Goal: Information Seeking & Learning: Learn about a topic

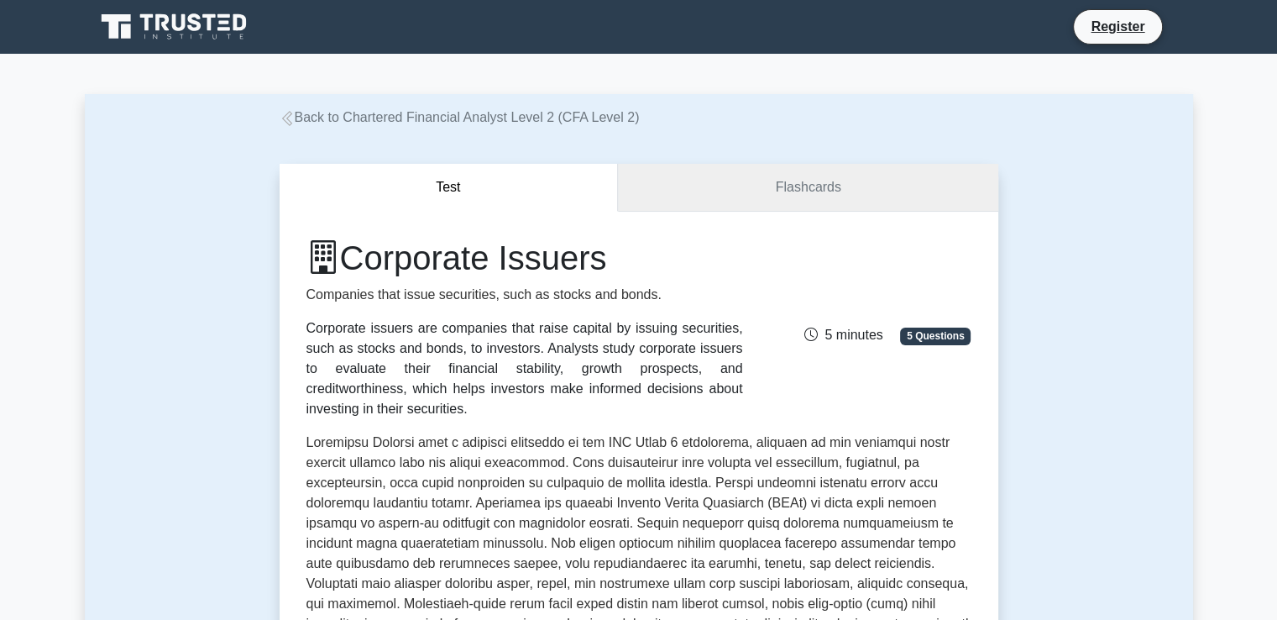
click at [900, 187] on link "Flashcards" at bounding box center [808, 188] width 380 height 48
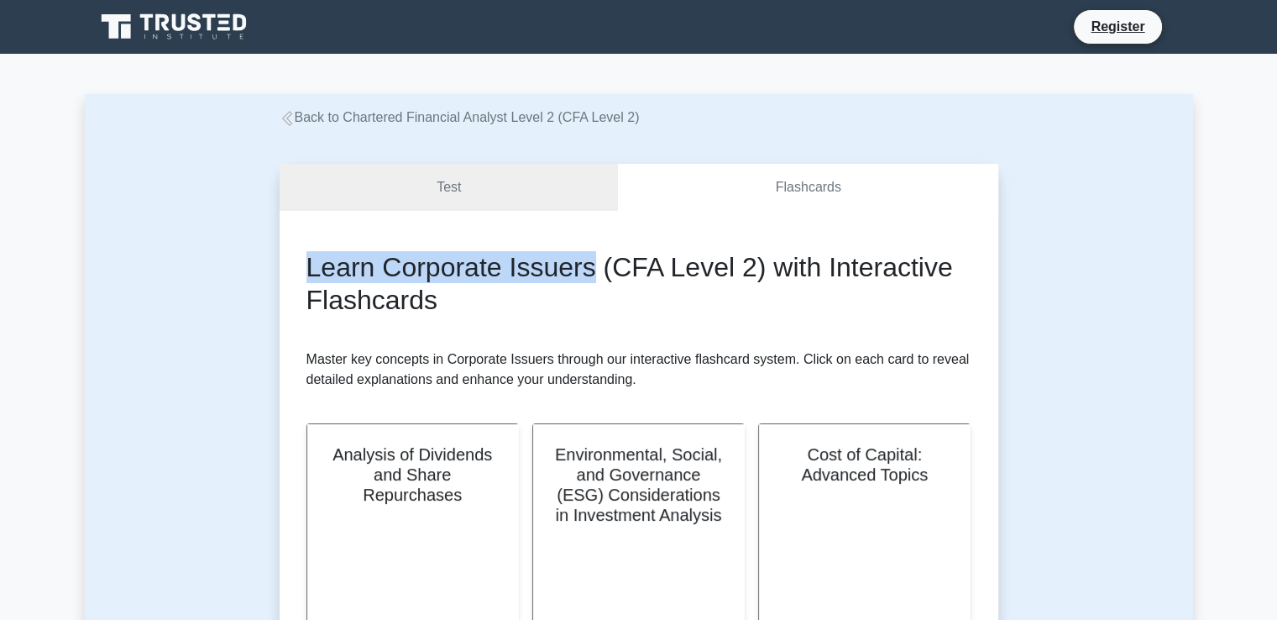
drag, startPoint x: 292, startPoint y: 266, endPoint x: 590, endPoint y: 269, distance: 298.1
click at [590, 269] on div "Learn Corporate Issuers (CFA Level 2) with Interactive Flashcards Master key co…" at bounding box center [639, 616] width 719 height 810
copy h2 "Learn Corporate Issuers"
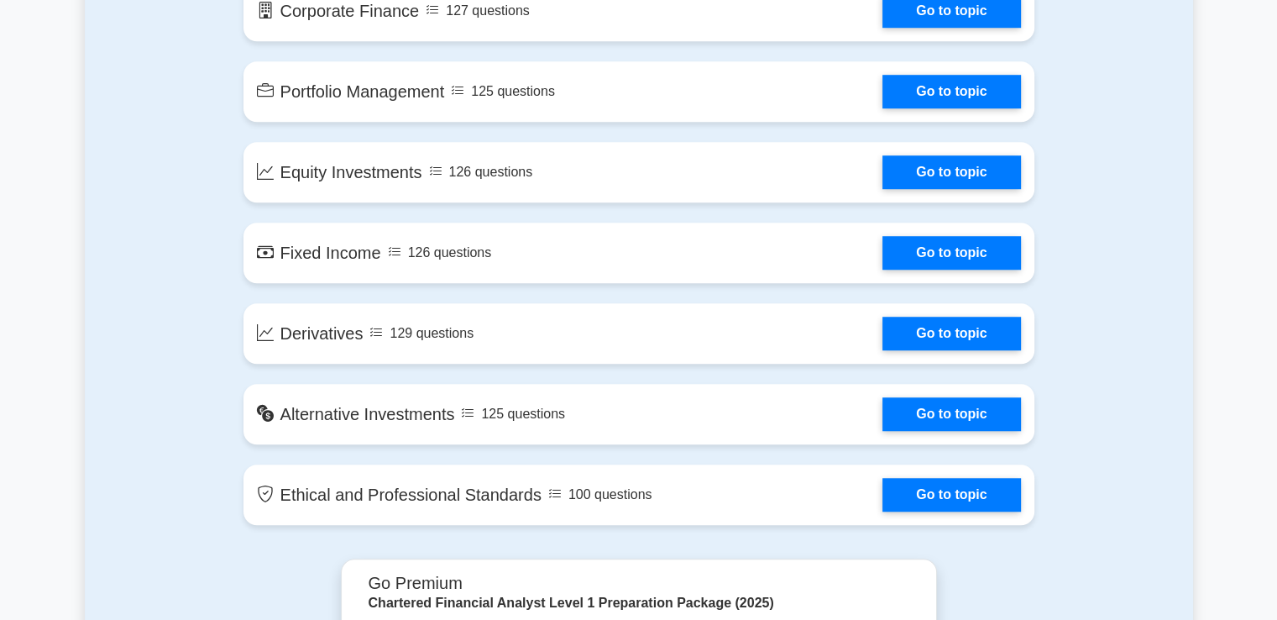
scroll to position [1344, 0]
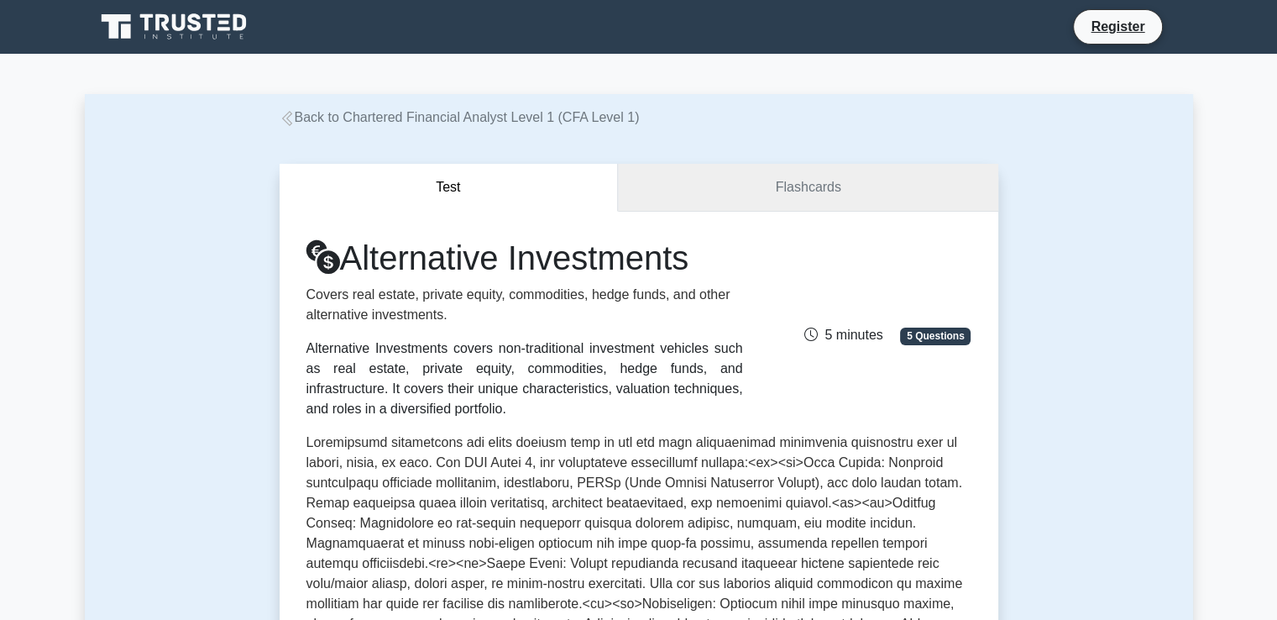
click at [798, 190] on link "Flashcards" at bounding box center [808, 188] width 380 height 48
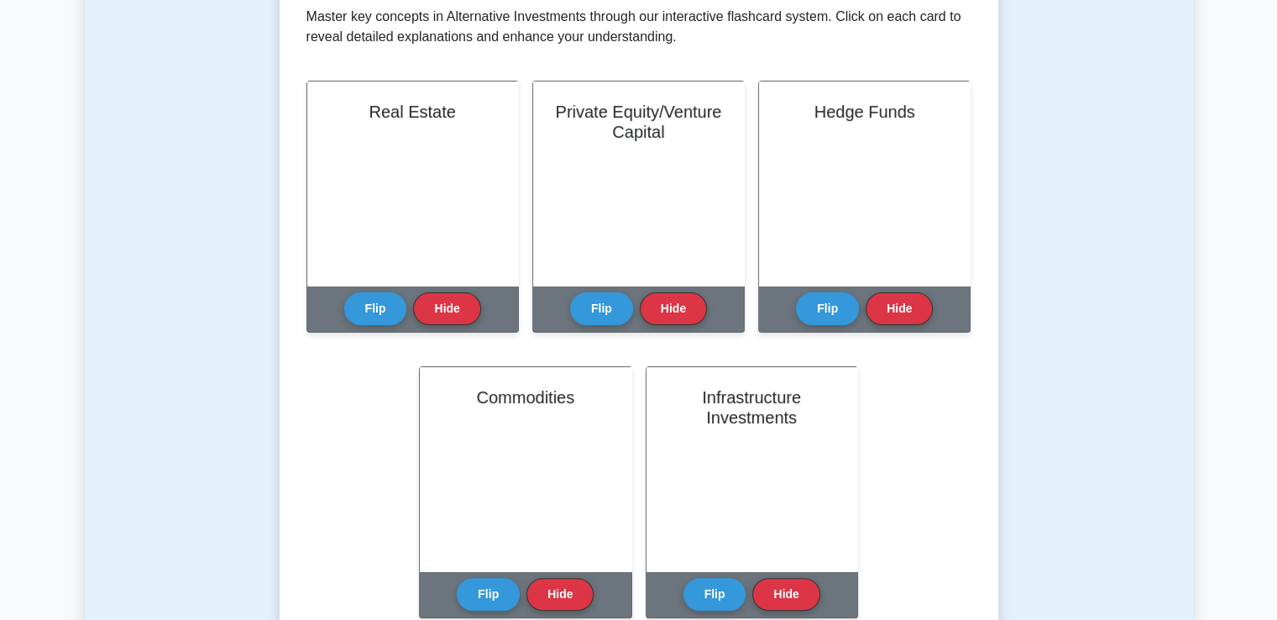
scroll to position [280, 0]
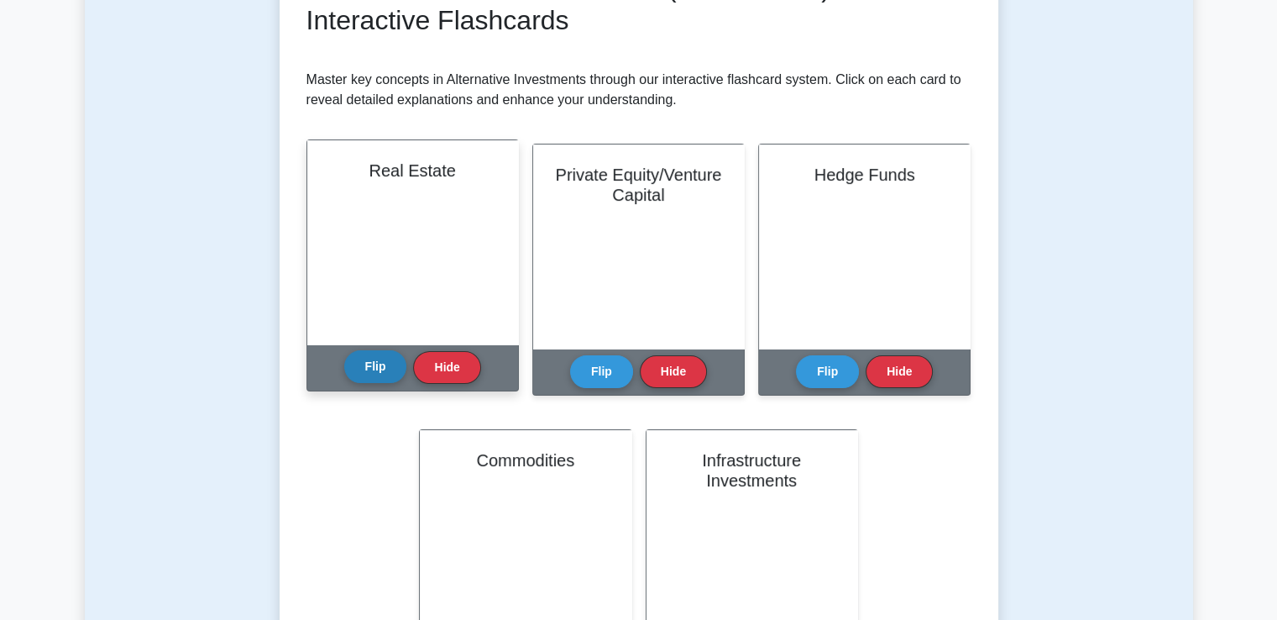
click at [369, 372] on button "Flip" at bounding box center [375, 366] width 63 height 33
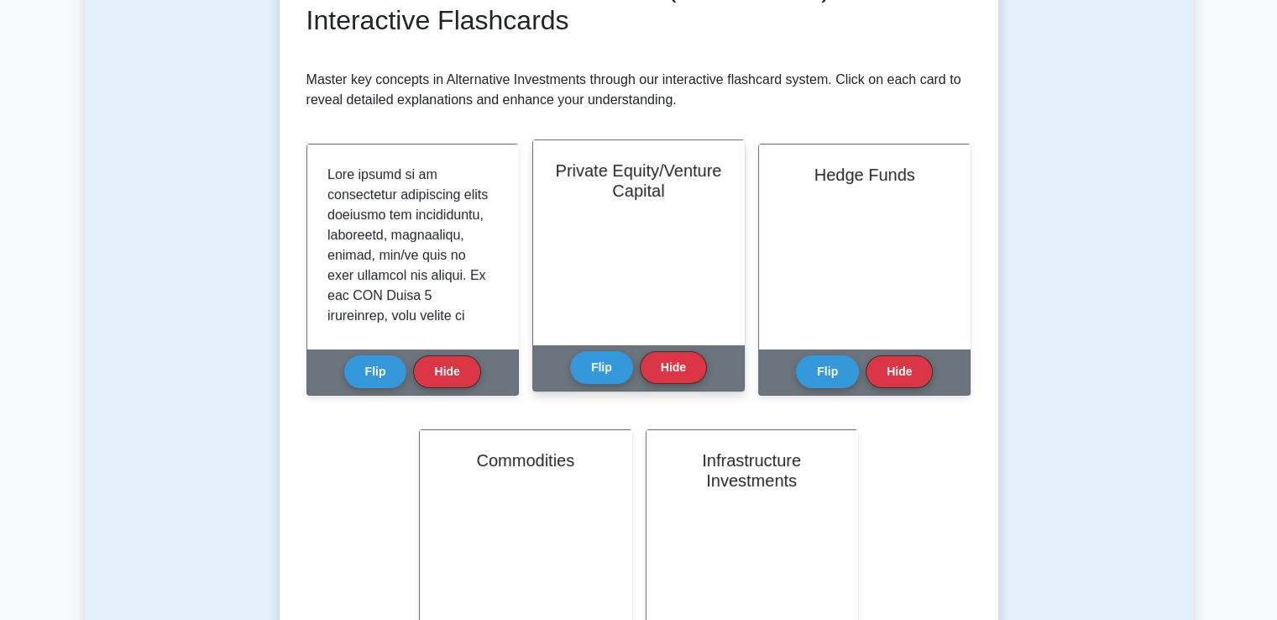
click at [589, 384] on div "Flip Hide" at bounding box center [638, 367] width 137 height 46
click at [608, 369] on button "Flip" at bounding box center [601, 366] width 63 height 33
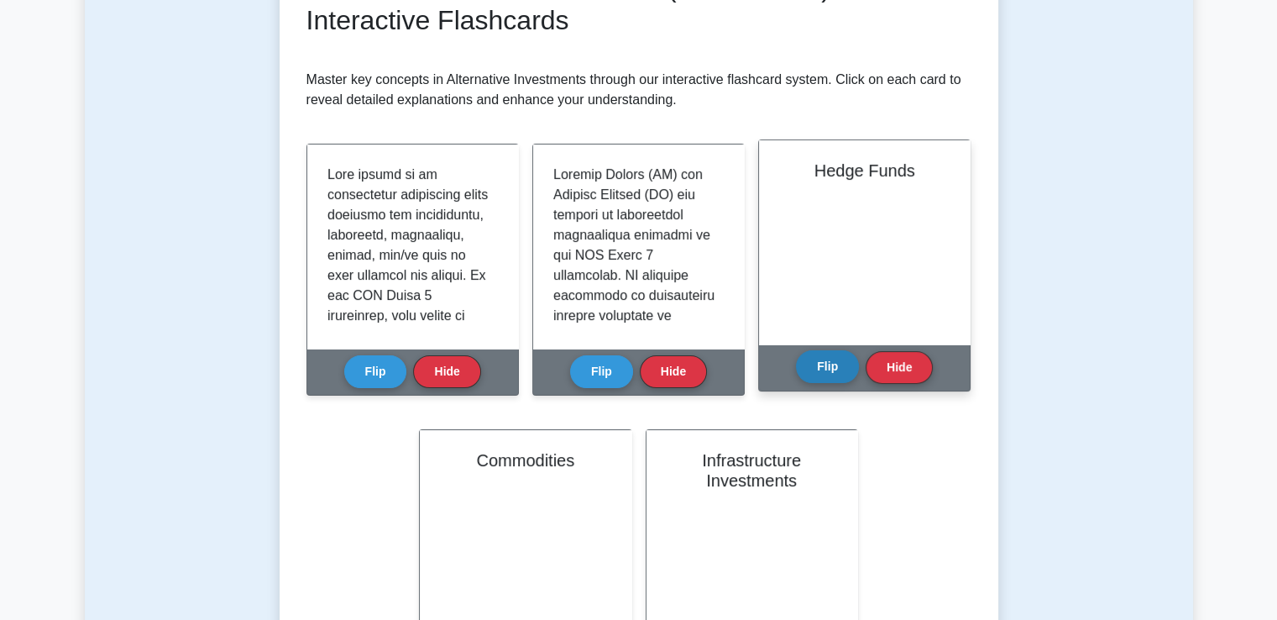
click at [813, 370] on button "Flip" at bounding box center [827, 366] width 63 height 33
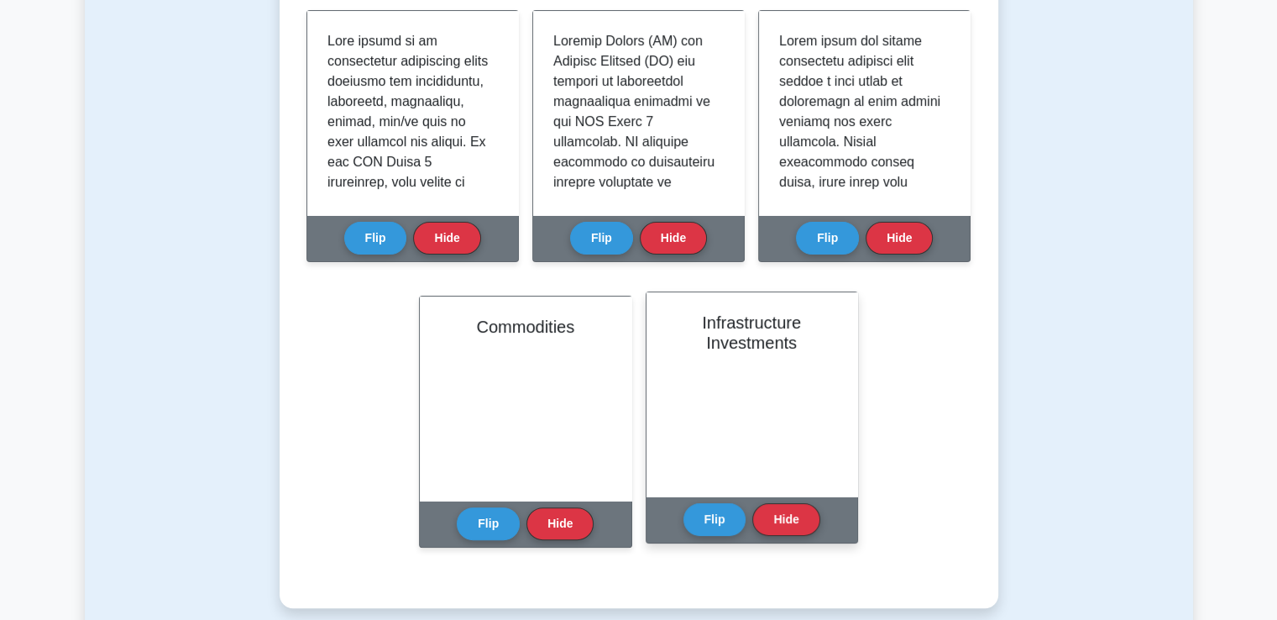
scroll to position [448, 0]
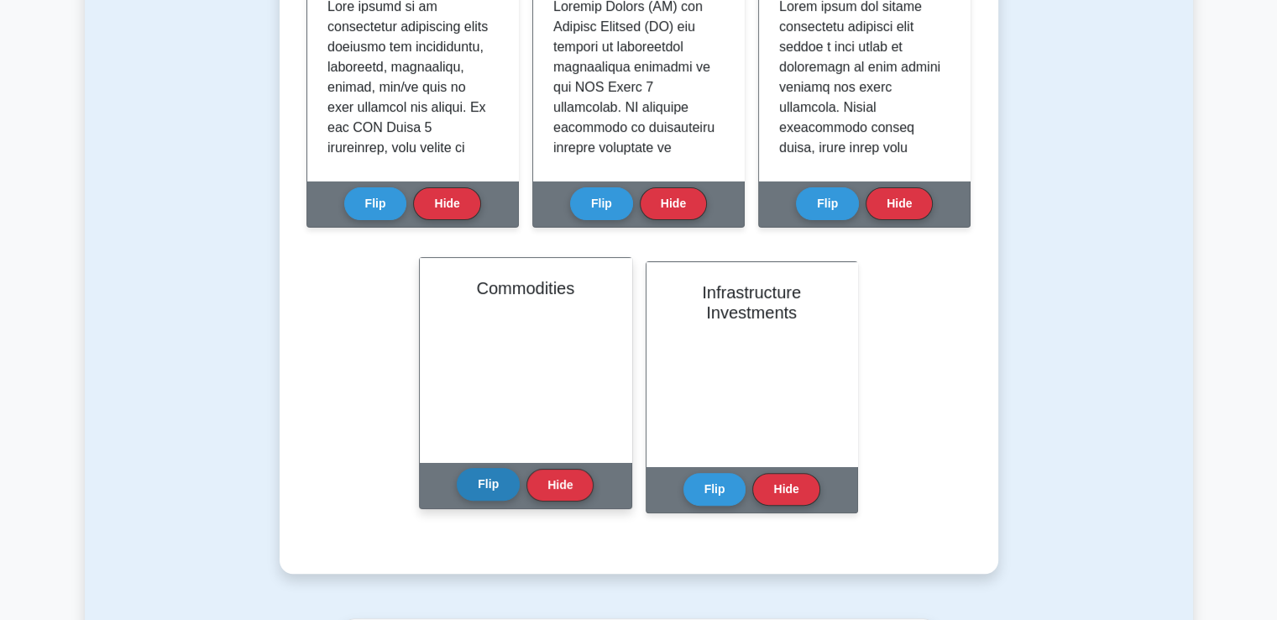
click at [477, 487] on button "Flip" at bounding box center [488, 484] width 63 height 33
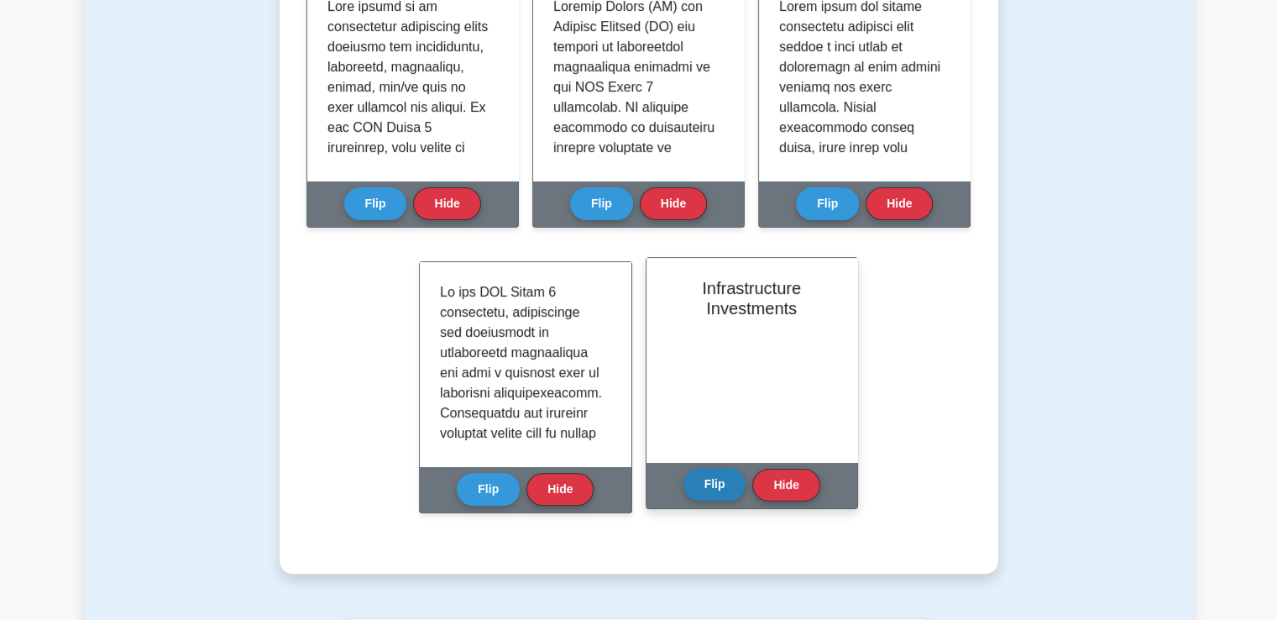
click at [683, 486] on div "Infrastructure Investments Flip Hide" at bounding box center [752, 383] width 212 height 252
click at [705, 490] on button "Flip" at bounding box center [715, 484] width 63 height 33
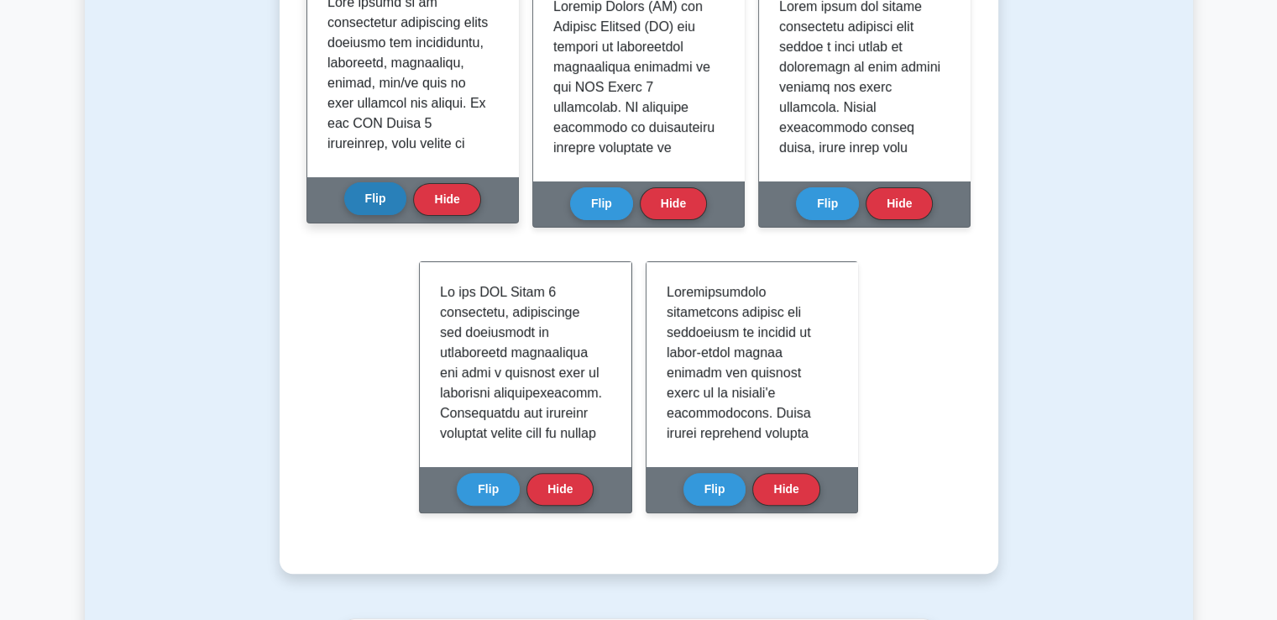
click at [366, 204] on button "Flip" at bounding box center [375, 198] width 63 height 33
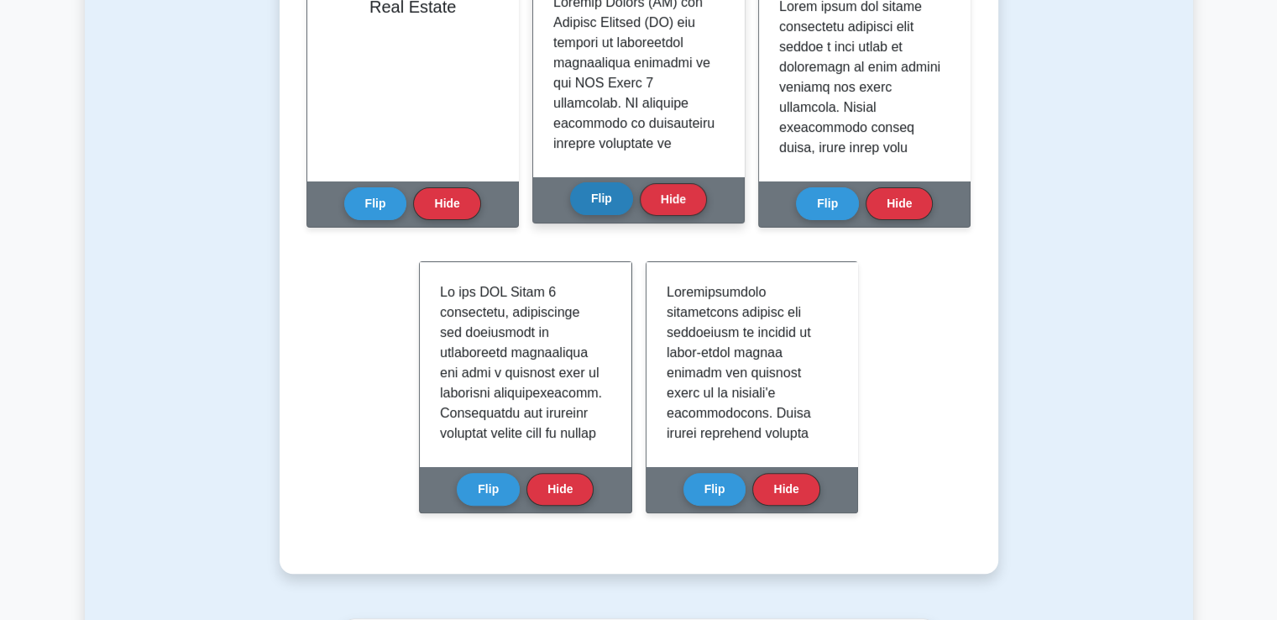
click at [591, 211] on button "Flip" at bounding box center [601, 198] width 63 height 33
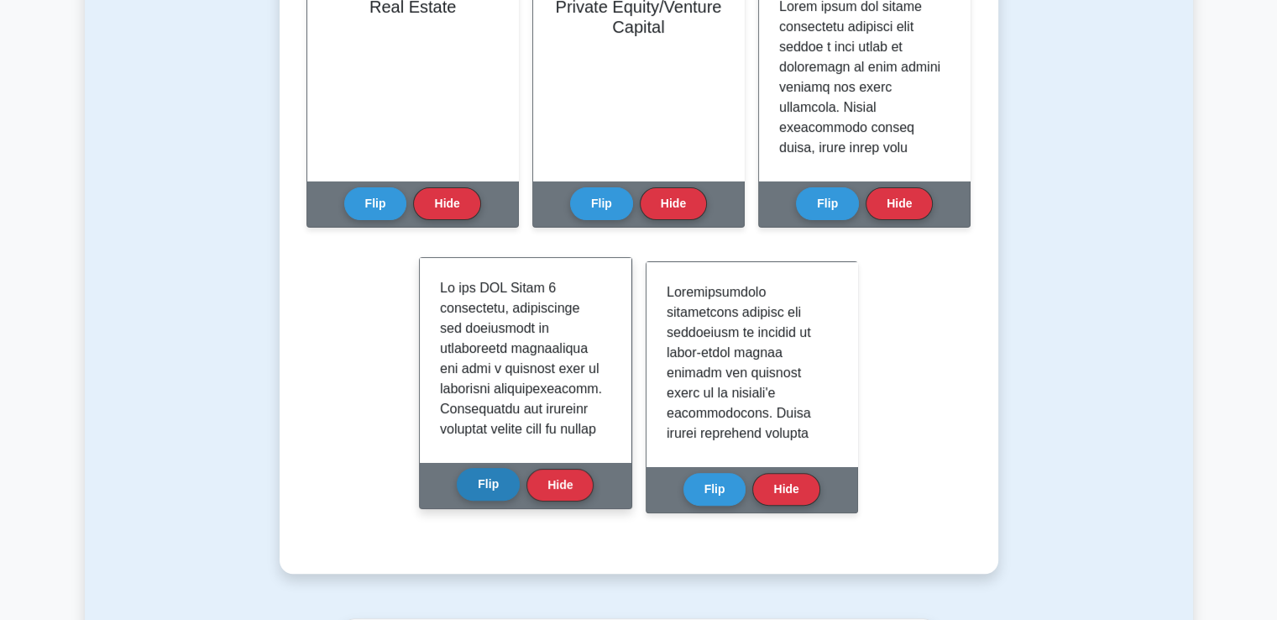
click at [505, 474] on button "Flip" at bounding box center [488, 484] width 63 height 33
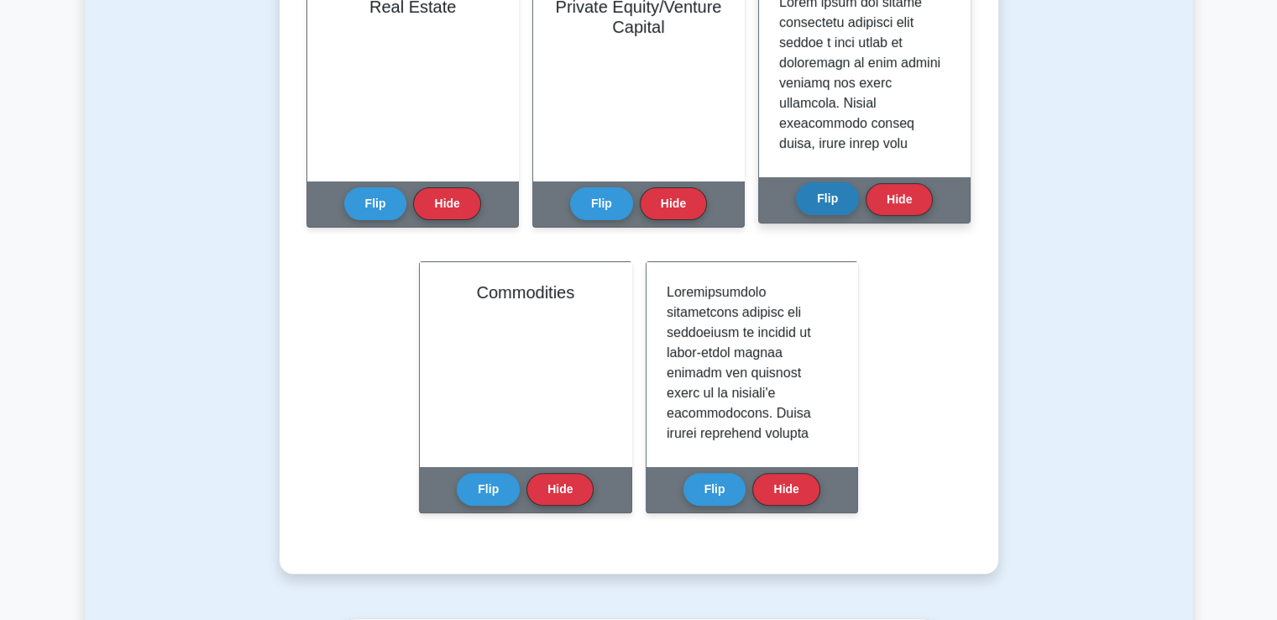
click at [824, 198] on button "Flip" at bounding box center [827, 198] width 63 height 33
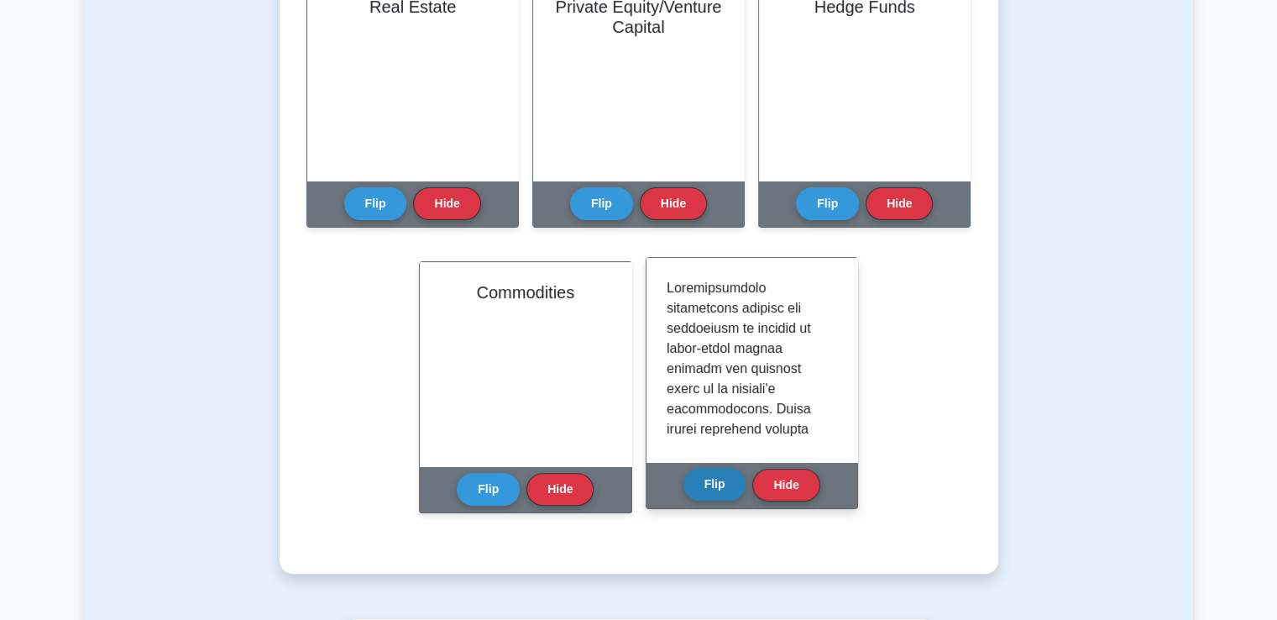
click at [715, 485] on button "Flip" at bounding box center [715, 484] width 63 height 33
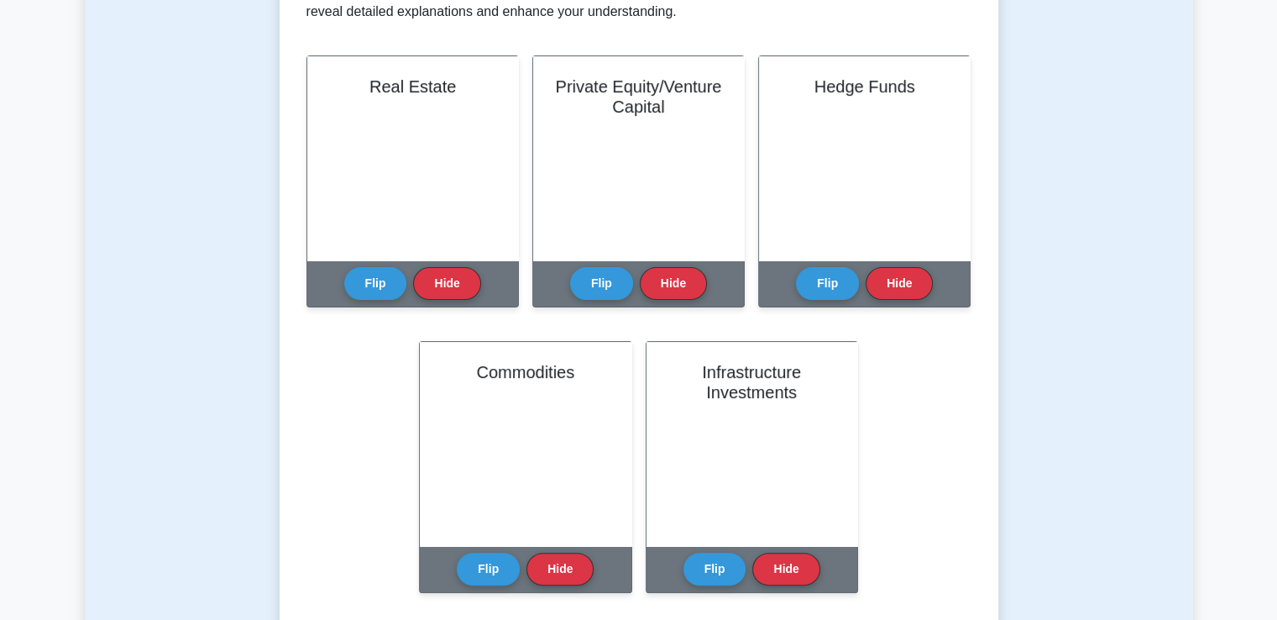
scroll to position [364, 0]
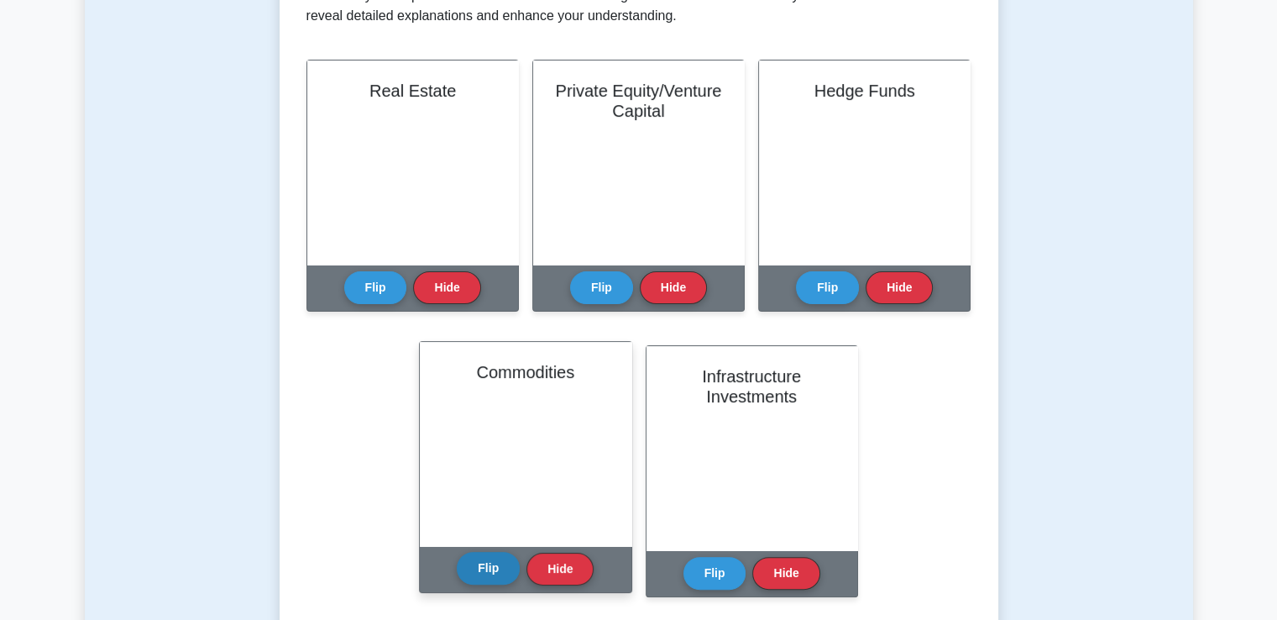
click at [480, 573] on button "Flip" at bounding box center [488, 568] width 63 height 33
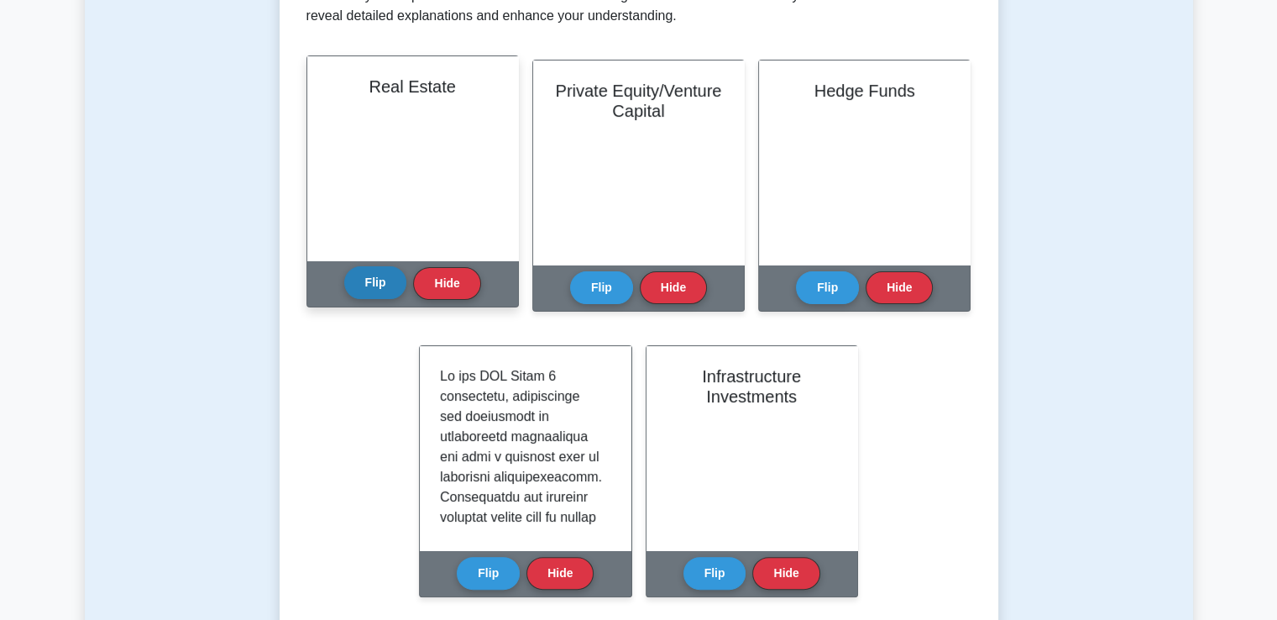
click at [380, 293] on button "Flip" at bounding box center [375, 282] width 63 height 33
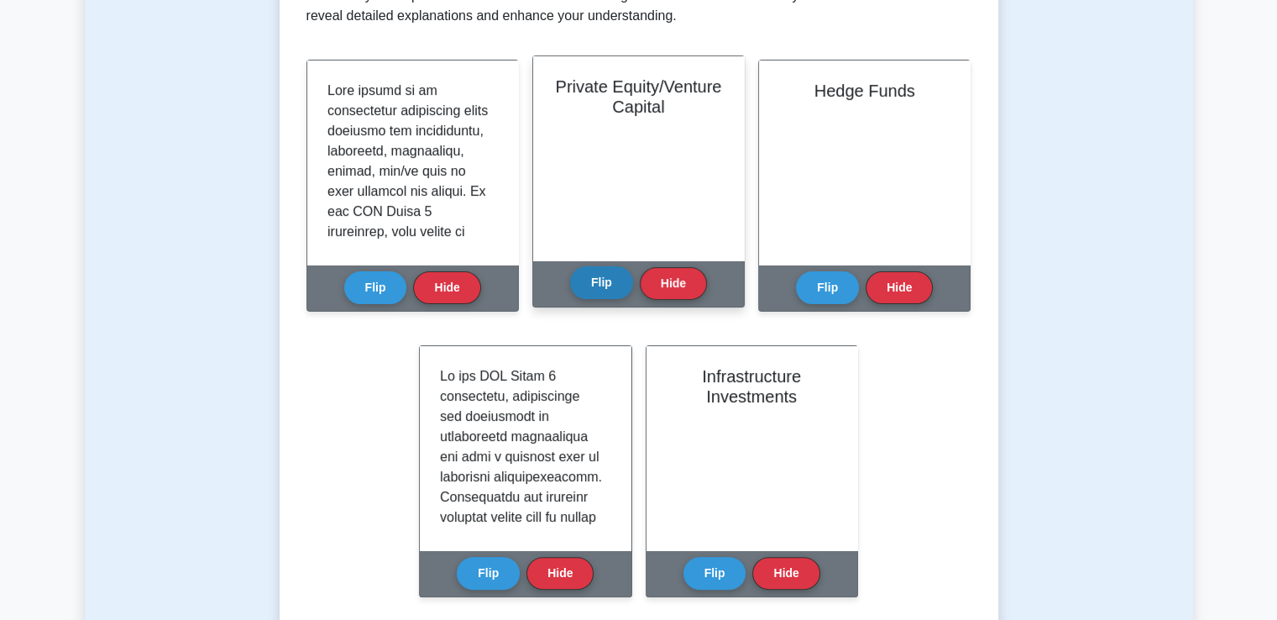
click at [588, 290] on button "Flip" at bounding box center [601, 282] width 63 height 33
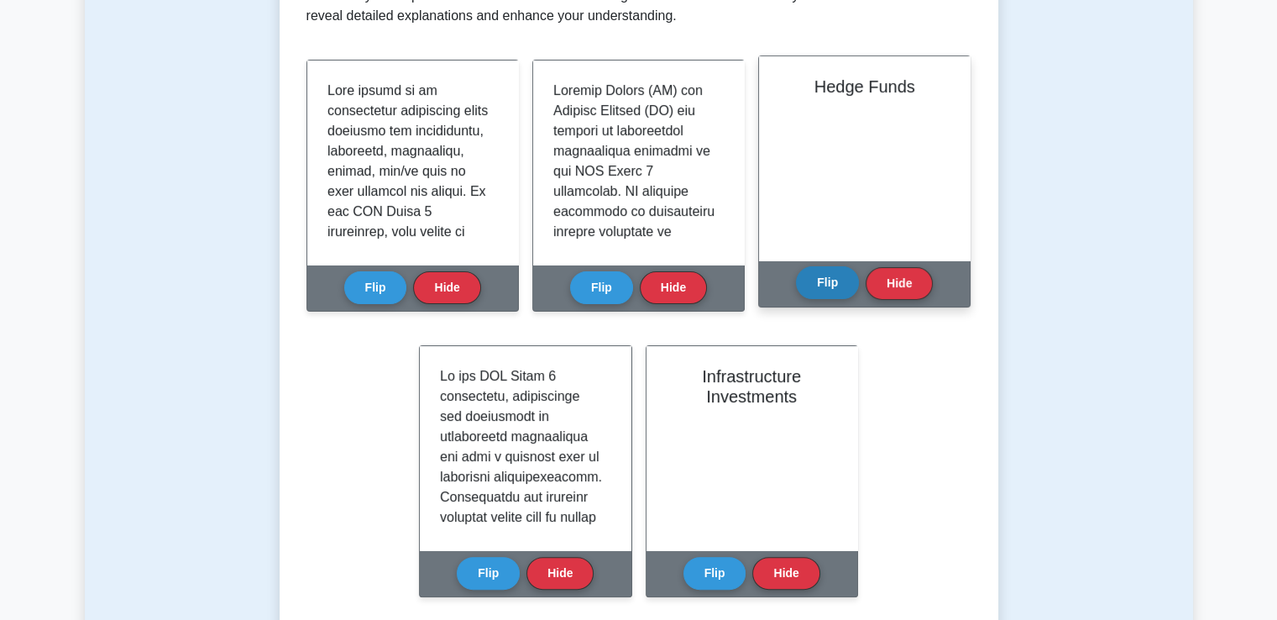
click at [843, 290] on button "Flip" at bounding box center [827, 282] width 63 height 33
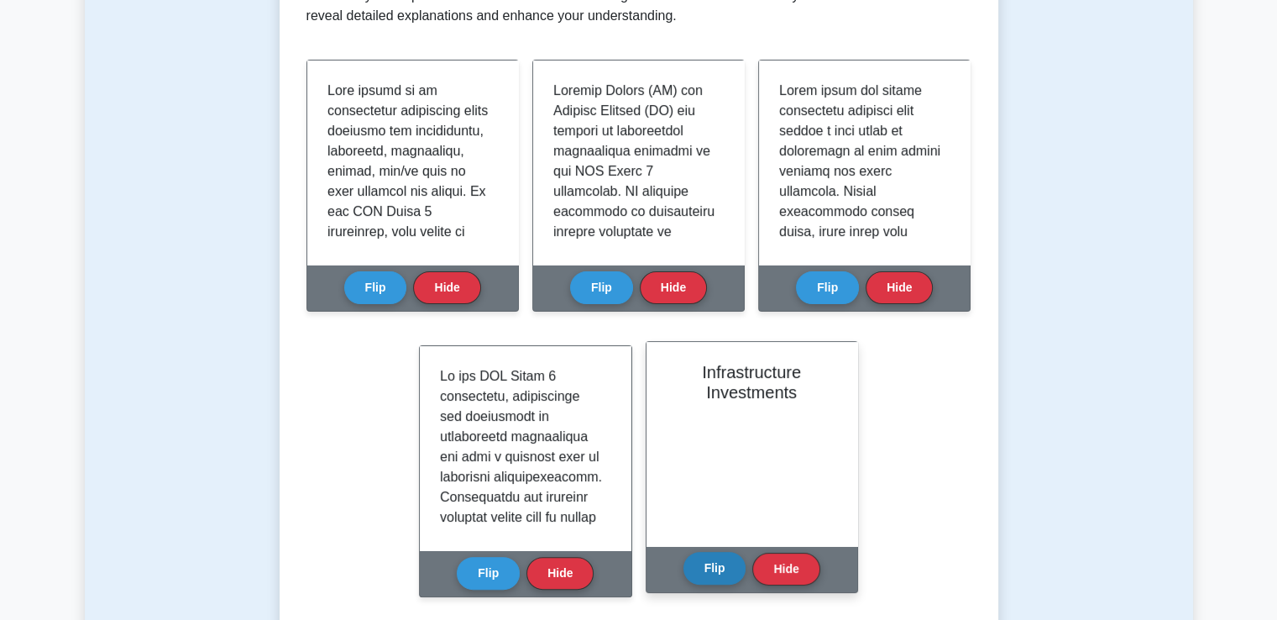
click at [715, 562] on button "Flip" at bounding box center [715, 568] width 63 height 33
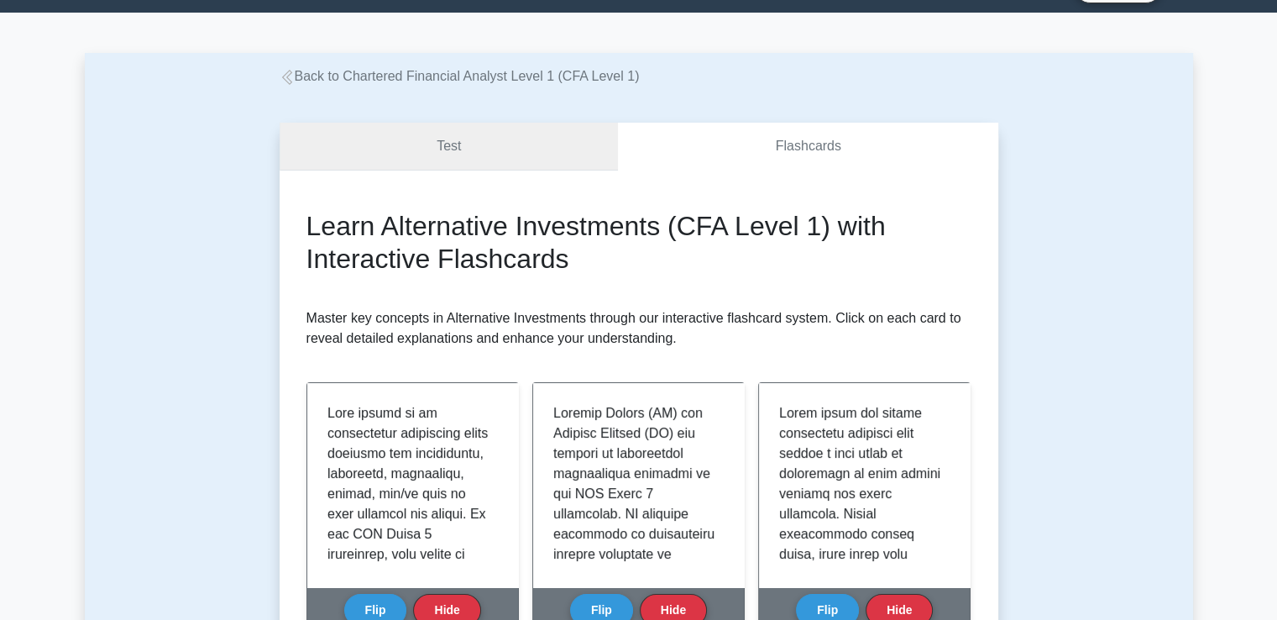
scroll to position [0, 0]
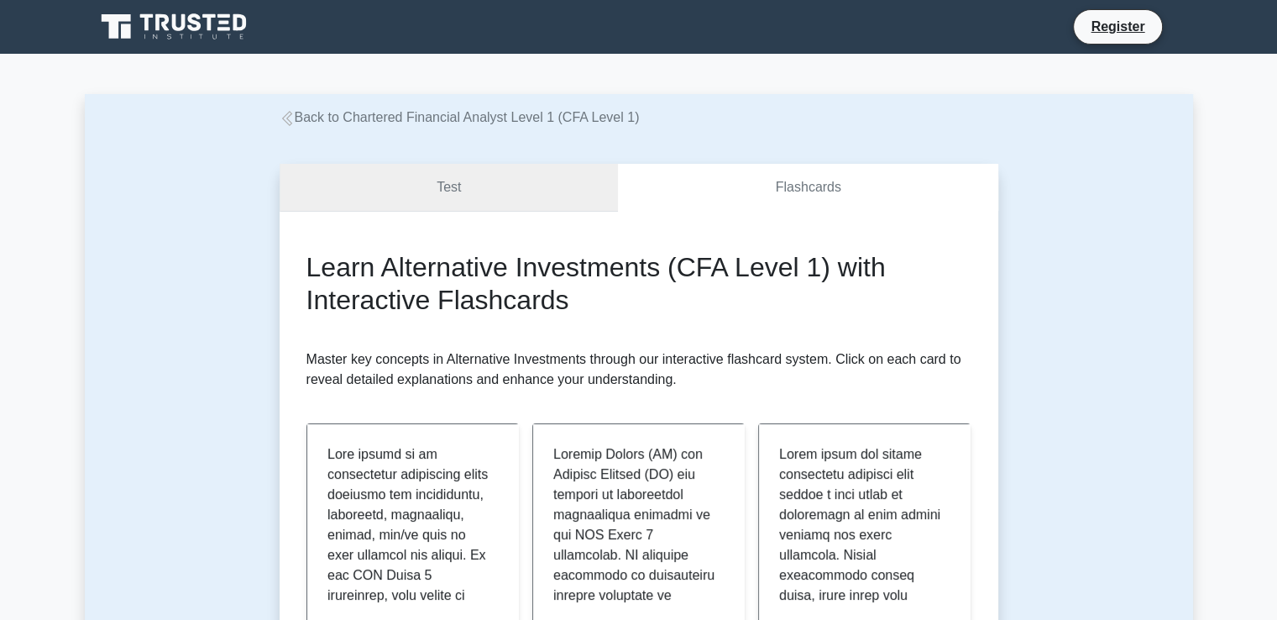
click at [497, 191] on link "Test" at bounding box center [449, 188] width 339 height 48
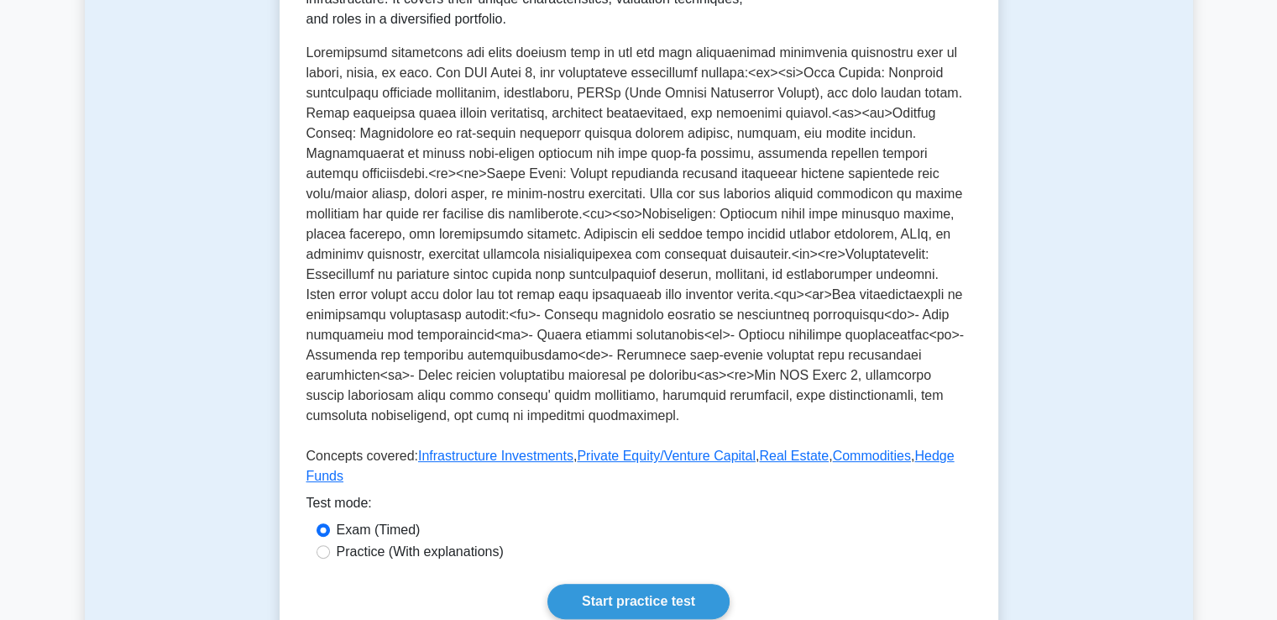
scroll to position [588, 0]
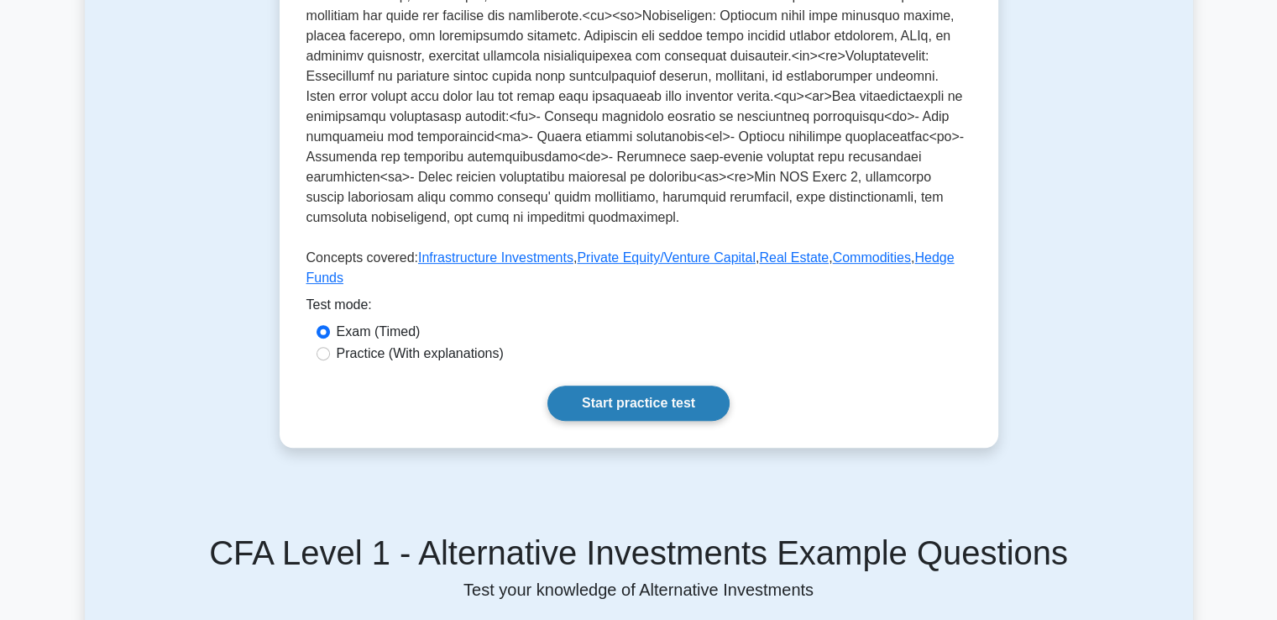
click at [685, 385] on link "Start practice test" at bounding box center [639, 402] width 182 height 35
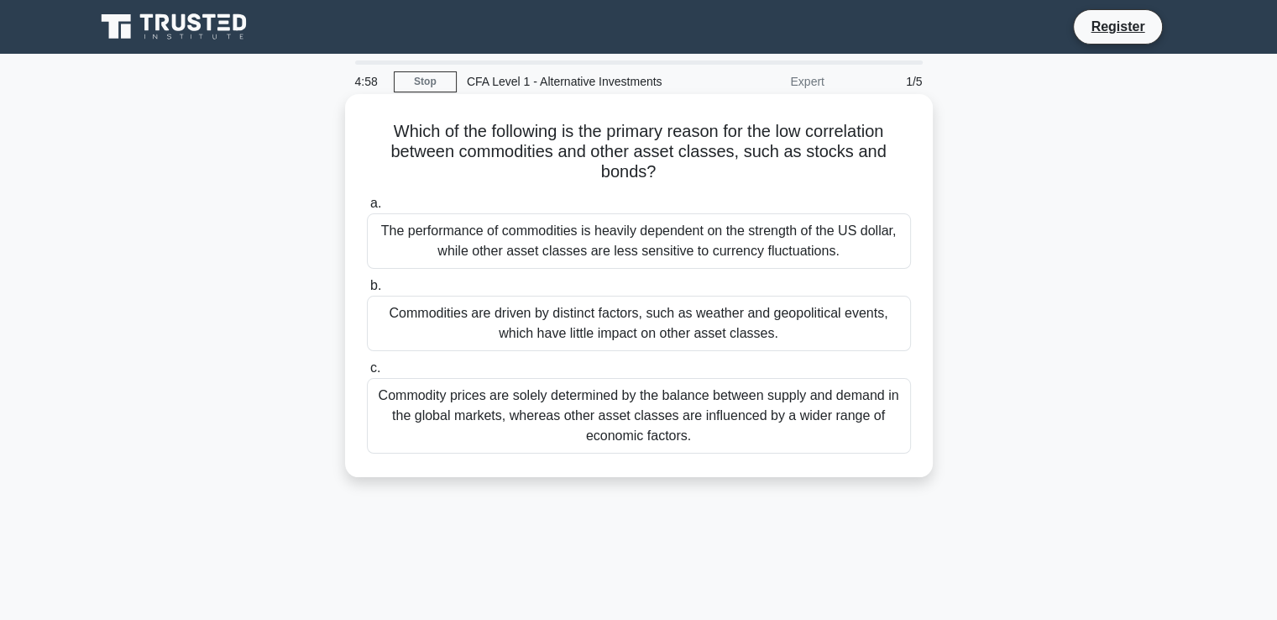
drag, startPoint x: 382, startPoint y: 126, endPoint x: 789, endPoint y: 434, distance: 510.8
click at [789, 434] on div "Which of the following is the primary reason for the low correlation between co…" at bounding box center [639, 286] width 574 height 370
copy div "Which of the following is the primary reason for the low correlation between co…"
click at [711, 268] on div "The performance of commodities is heavily dependent on the strength of the US d…" at bounding box center [639, 240] width 544 height 55
click at [367, 209] on input "a. The performance of commodities is heavily dependent on the strength of the U…" at bounding box center [367, 203] width 0 height 11
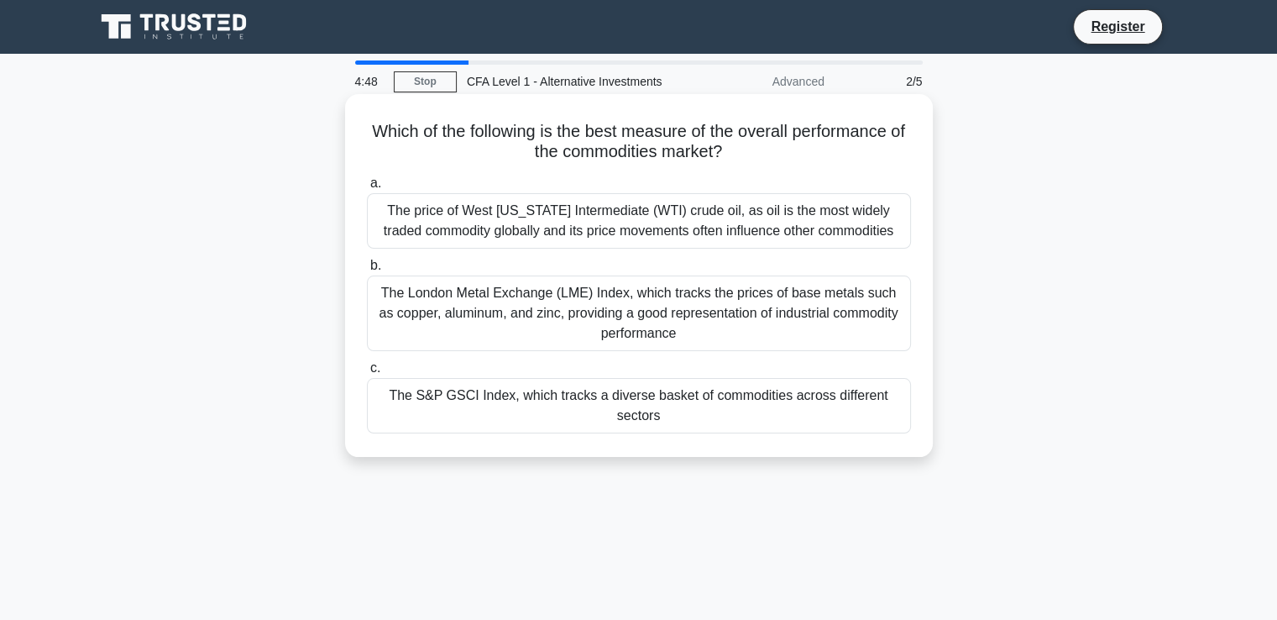
click at [722, 231] on div "The price of West Texas Intermediate (WTI) crude oil, as oil is the most widely…" at bounding box center [639, 220] width 544 height 55
click at [367, 189] on input "a. The price of West Texas Intermediate (WTI) crude oil, as oil is the most wid…" at bounding box center [367, 183] width 0 height 11
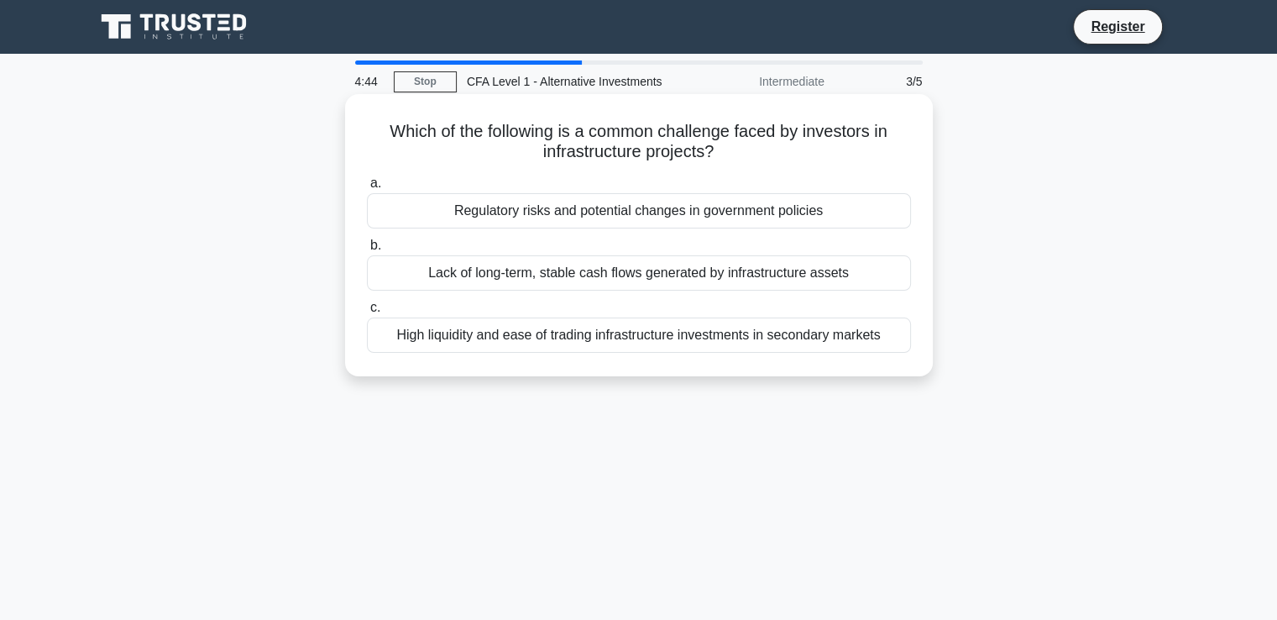
drag, startPoint x: 380, startPoint y: 128, endPoint x: 911, endPoint y: 336, distance: 570.9
click at [911, 336] on div "Which of the following is a common challenge faced by investors in infrastructu…" at bounding box center [639, 235] width 574 height 269
copy div "Which of the following is a common challenge faced by investors in infrastructu…"
click at [746, 256] on div "Lack of long-term, stable cash flows generated by infrastructure assets" at bounding box center [639, 272] width 544 height 35
click at [367, 251] on input "b. Lack of long-term, stable cash flows generated by infrastructure assets" at bounding box center [367, 245] width 0 height 11
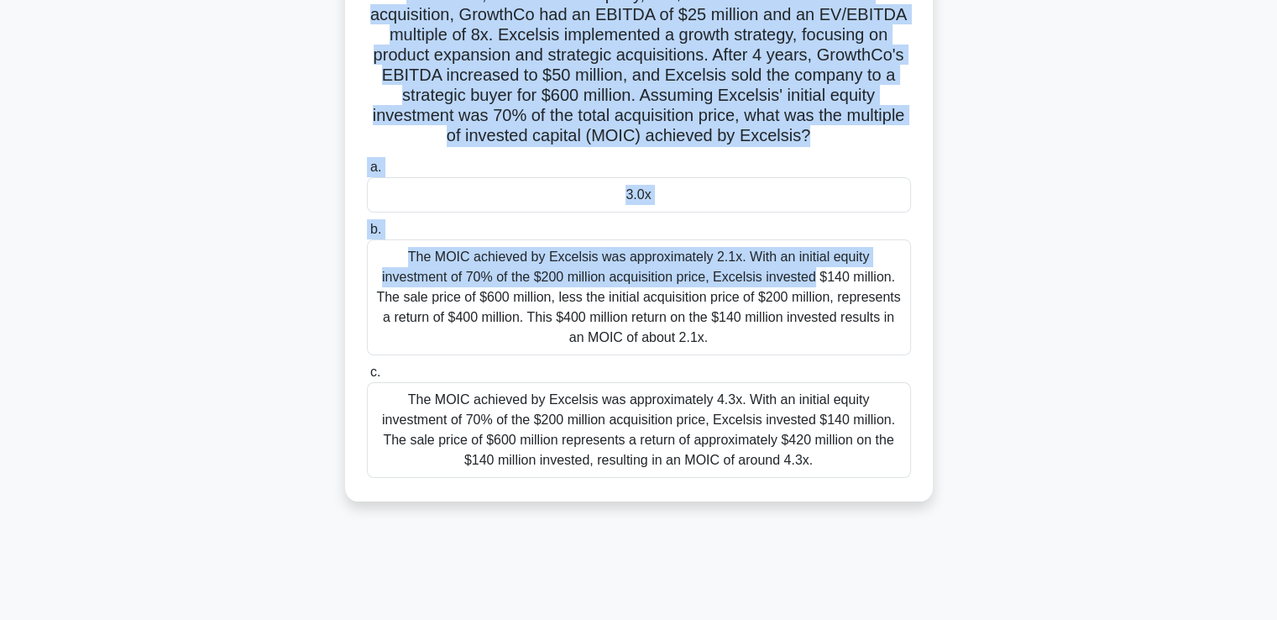
drag, startPoint x: 397, startPoint y: 123, endPoint x: 631, endPoint y: 253, distance: 267.3
click at [631, 253] on div "Private equity firm Excelsis Partners acquired a majority stake in GrowthCo, a …" at bounding box center [639, 219] width 574 height 551
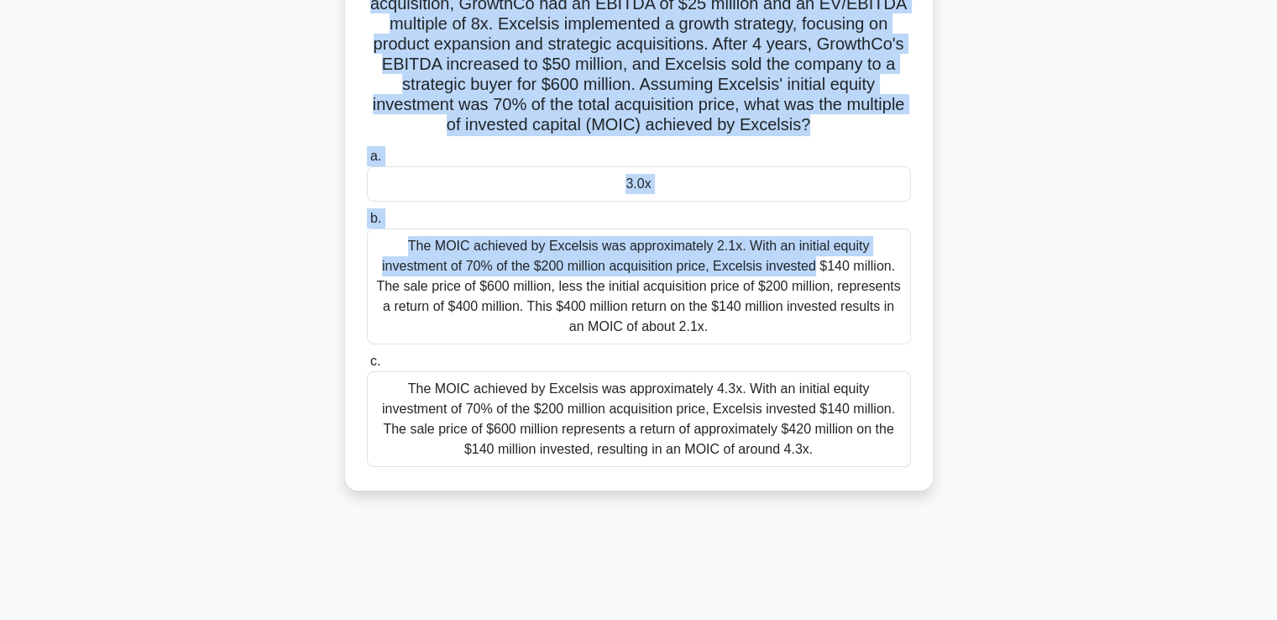
click at [865, 283] on div "The MOIC achieved by Excelsis was approximately 2.1x. With an initial equity in…" at bounding box center [639, 286] width 544 height 116
click at [367, 224] on input "b. The MOIC achieved by Excelsis was approximately 2.1x. With an initial equity…" at bounding box center [367, 218] width 0 height 11
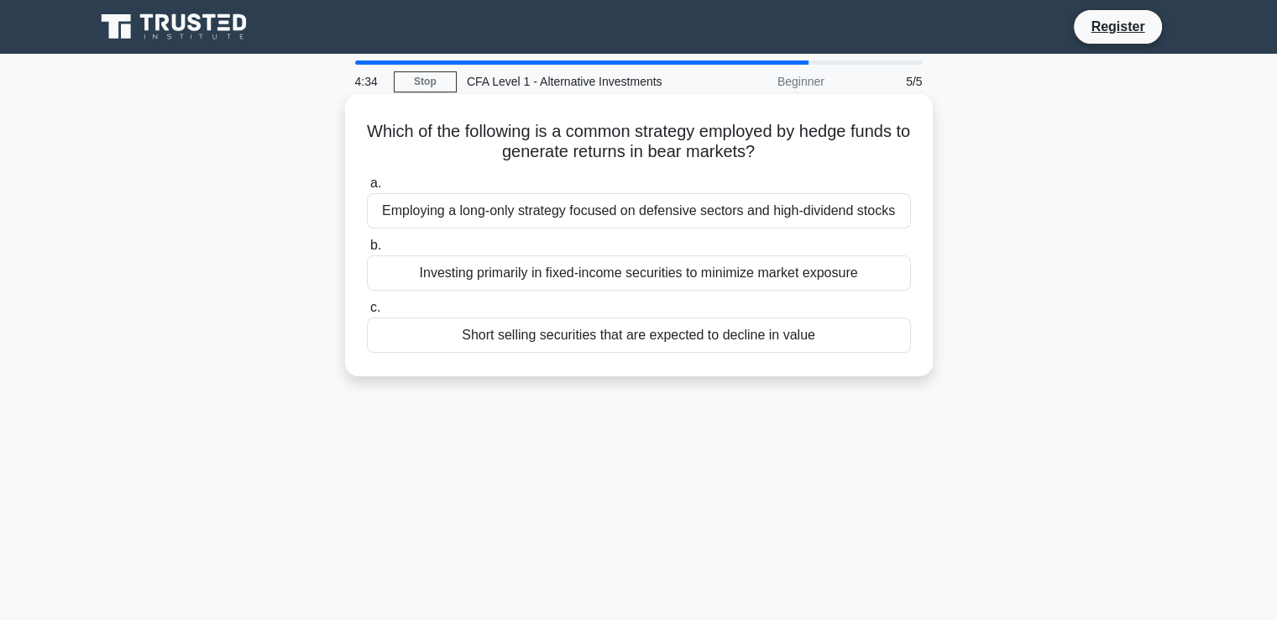
drag, startPoint x: 364, startPoint y: 128, endPoint x: 851, endPoint y: 354, distance: 535.8
click at [851, 354] on div "Which of the following is a common strategy employed by hedge funds to generate…" at bounding box center [639, 235] width 574 height 269
copy div "Which of the following is a common strategy employed by hedge funds to generate…"
click at [843, 228] on div "Employing a long-only strategy focused on defensive sectors and high-dividend s…" at bounding box center [639, 210] width 544 height 35
click at [367, 189] on input "a. Employing a long-only strategy focused on defensive sectors and high-dividen…" at bounding box center [367, 183] width 0 height 11
